Goal: Find specific page/section: Find specific page/section

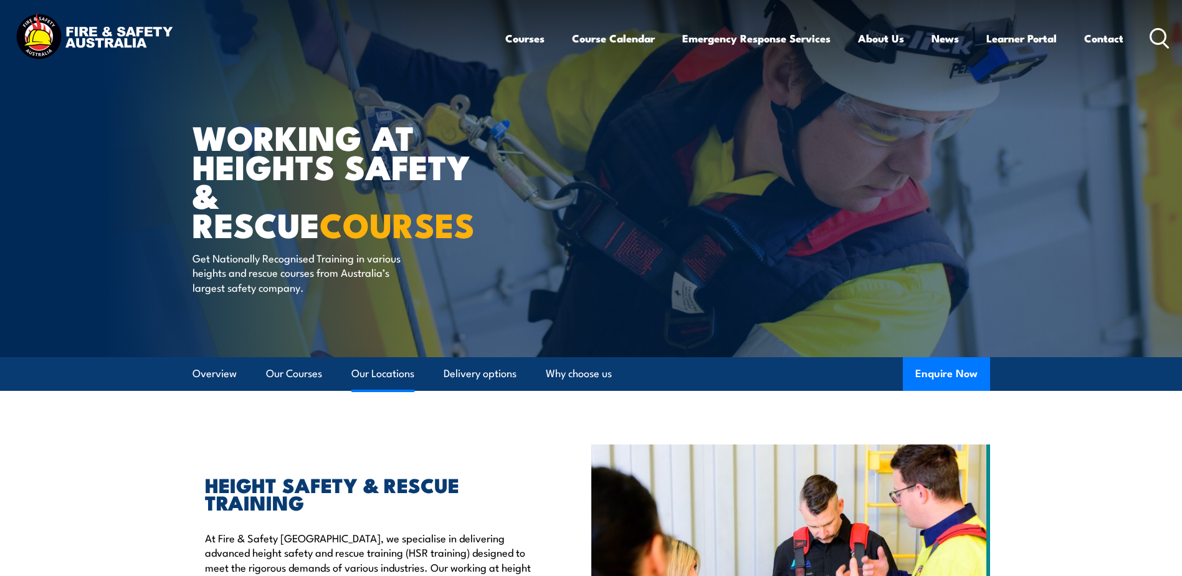
click at [384, 374] on link "Our Locations" at bounding box center [382, 373] width 63 height 33
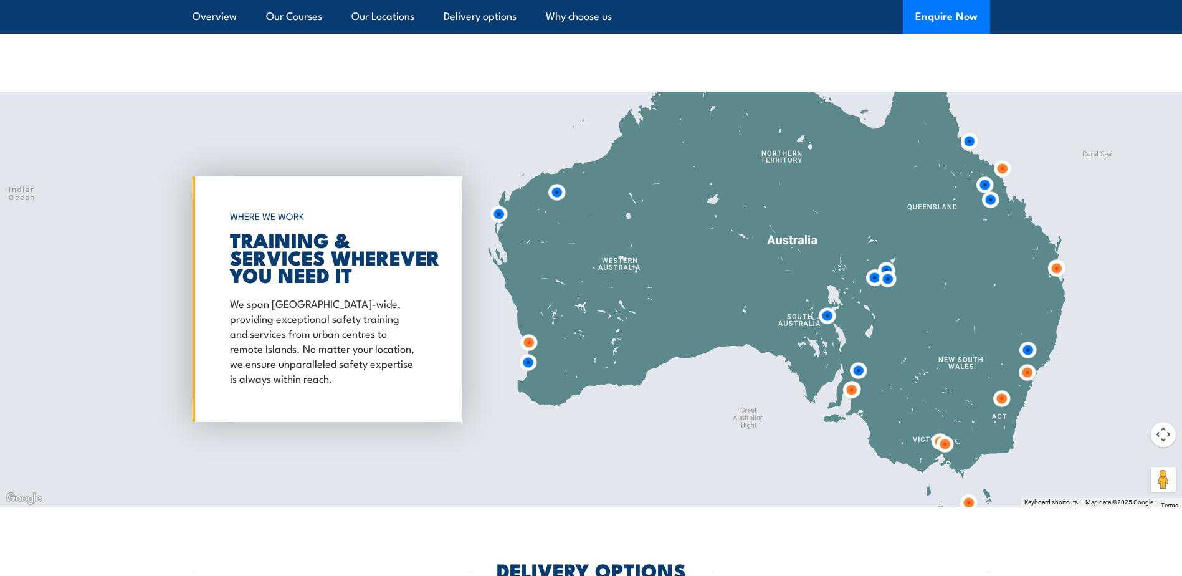
scroll to position [2011, 0]
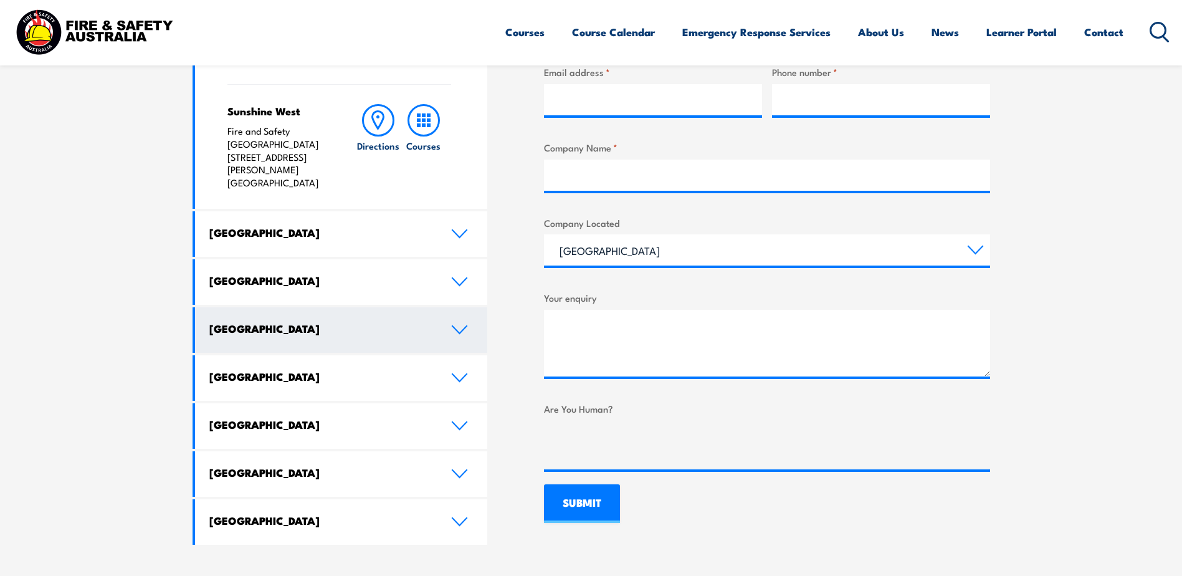
scroll to position [623, 0]
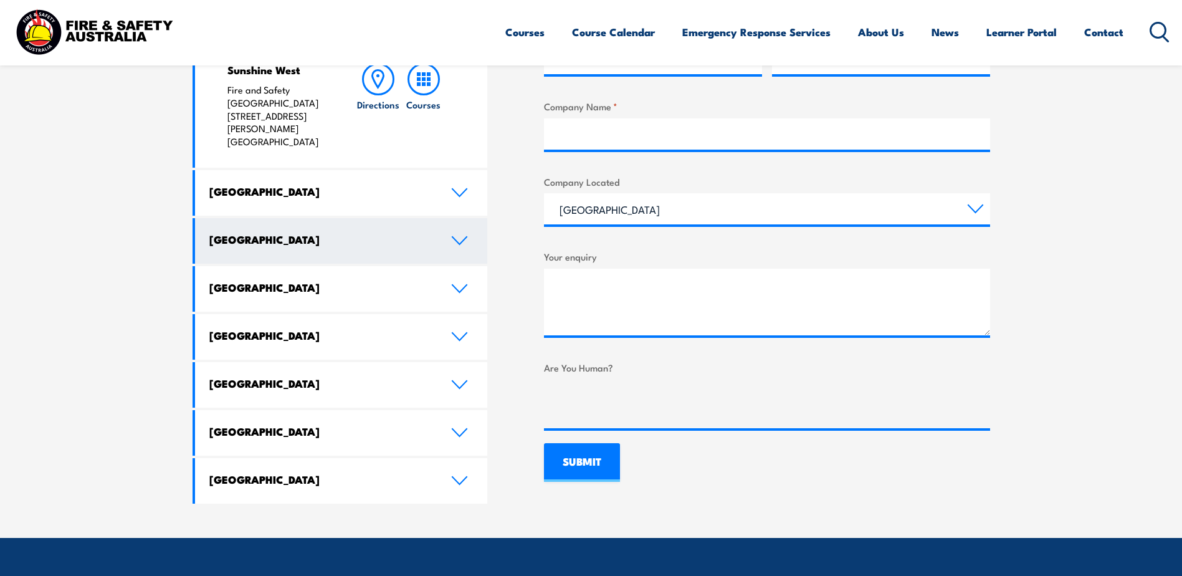
click at [460, 235] on icon at bounding box center [459, 240] width 17 height 10
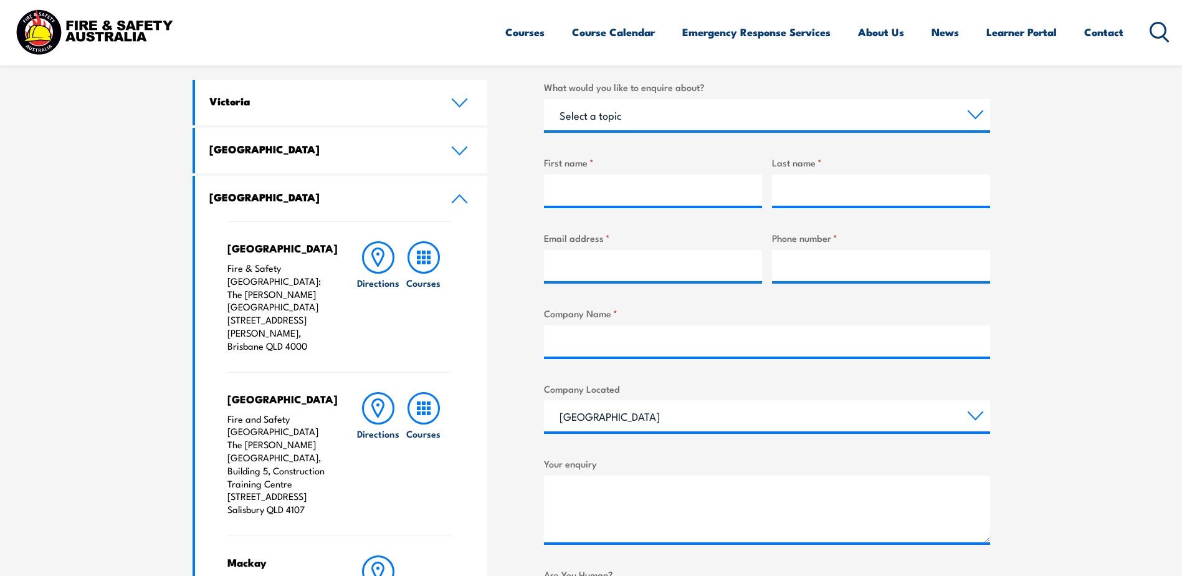
scroll to position [374, 0]
